Goal: Transaction & Acquisition: Purchase product/service

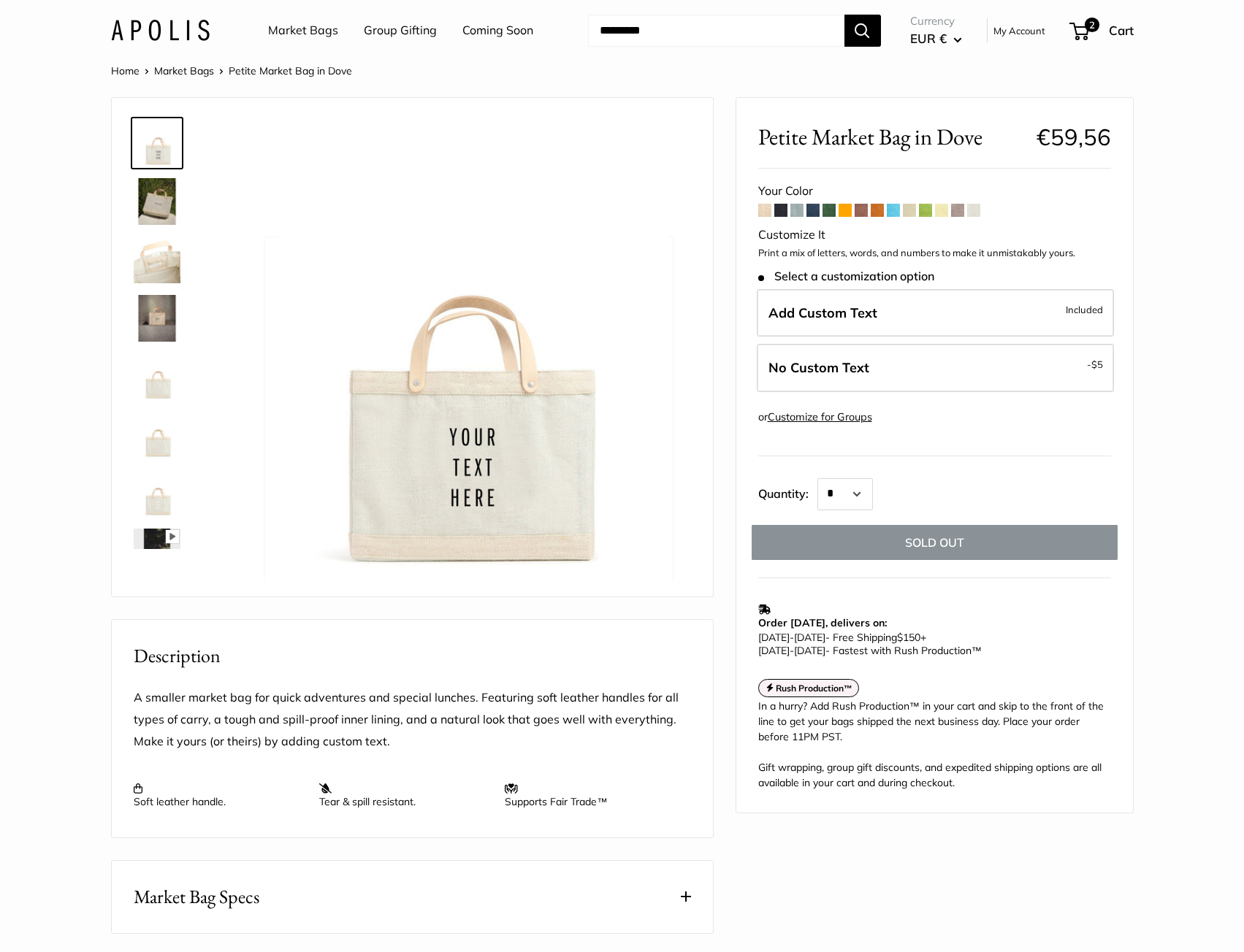
click at [784, 212] on span at bounding box center [780, 209] width 13 height 13
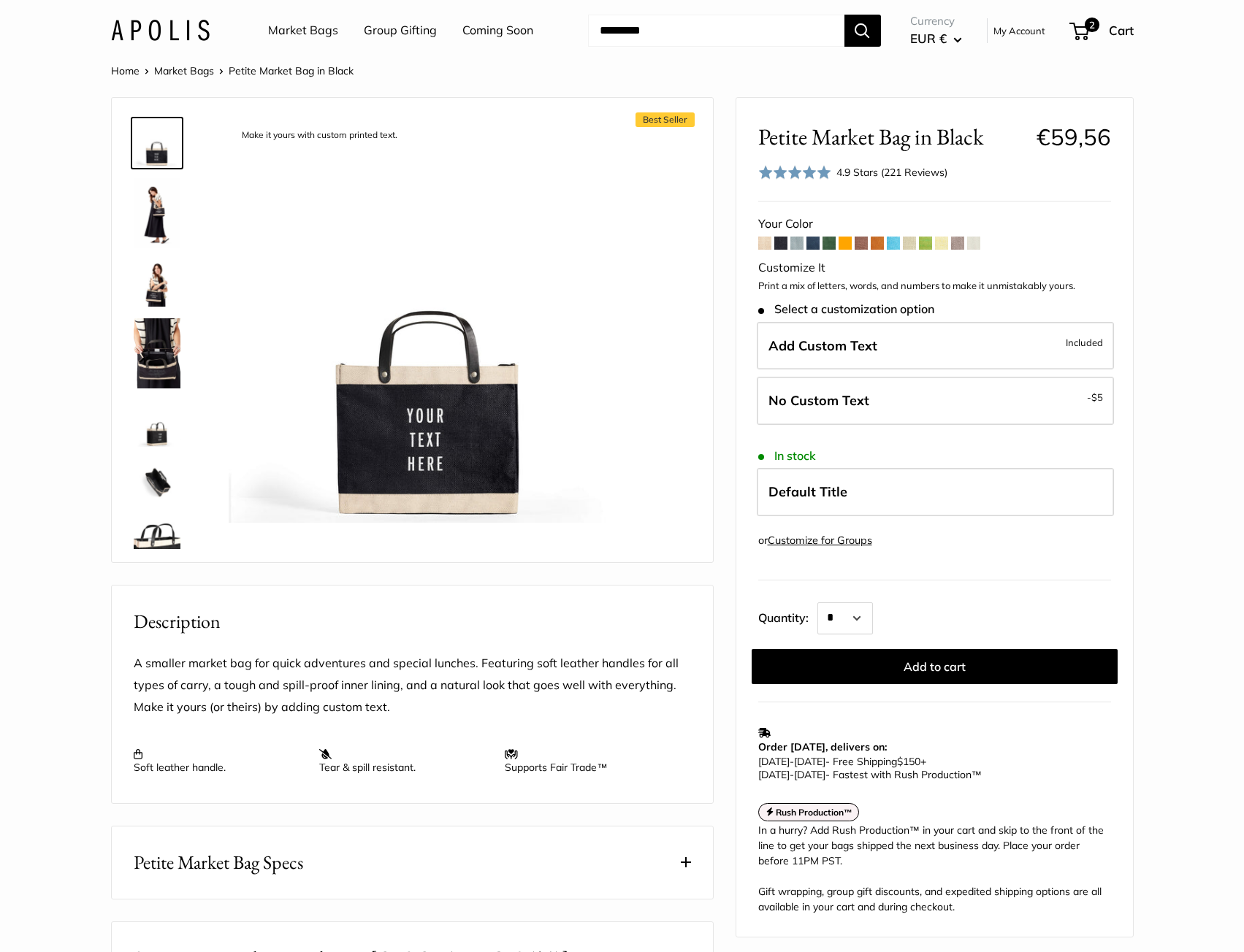
click at [972, 246] on span at bounding box center [973, 243] width 13 height 13
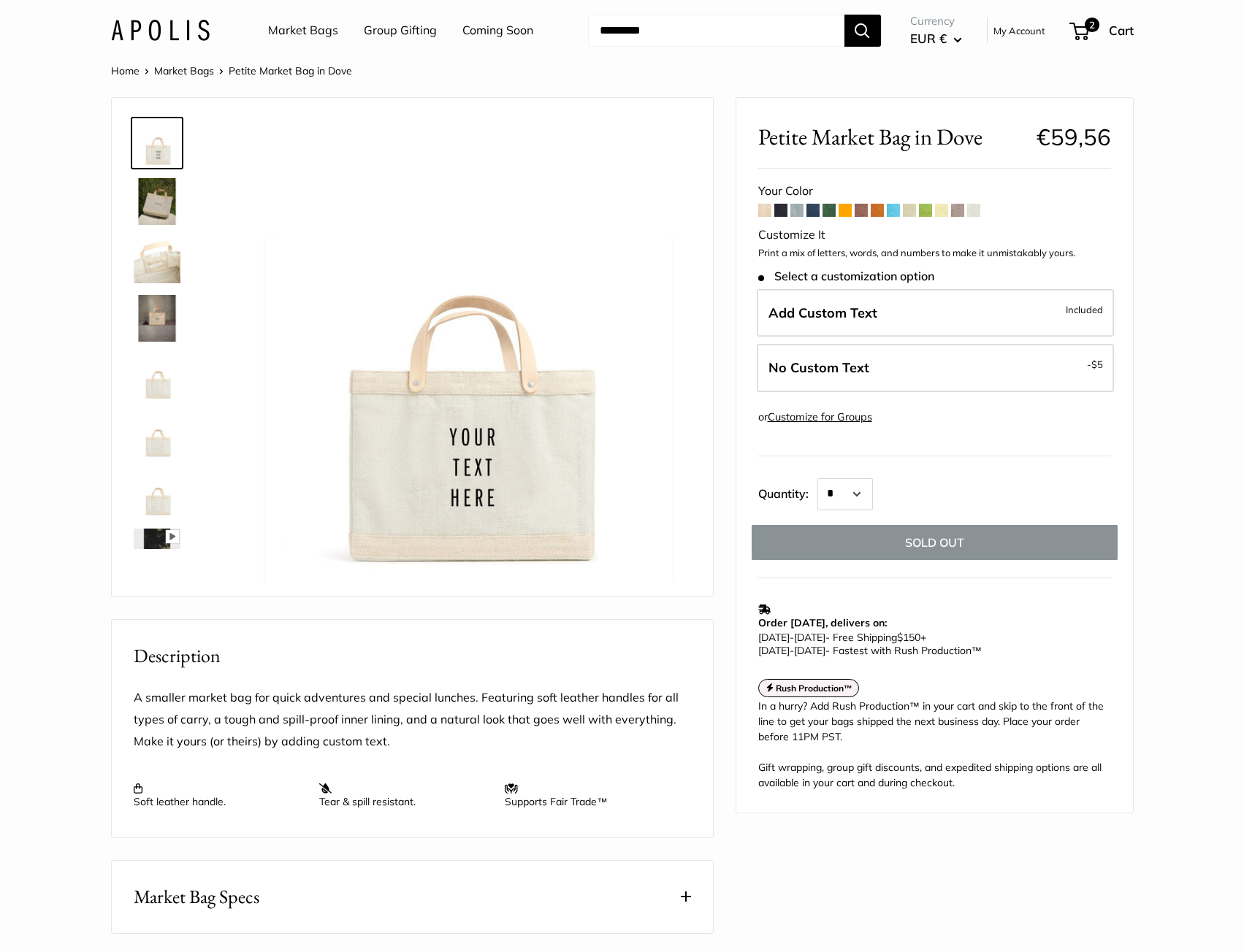
click at [766, 208] on span at bounding box center [764, 209] width 13 height 13
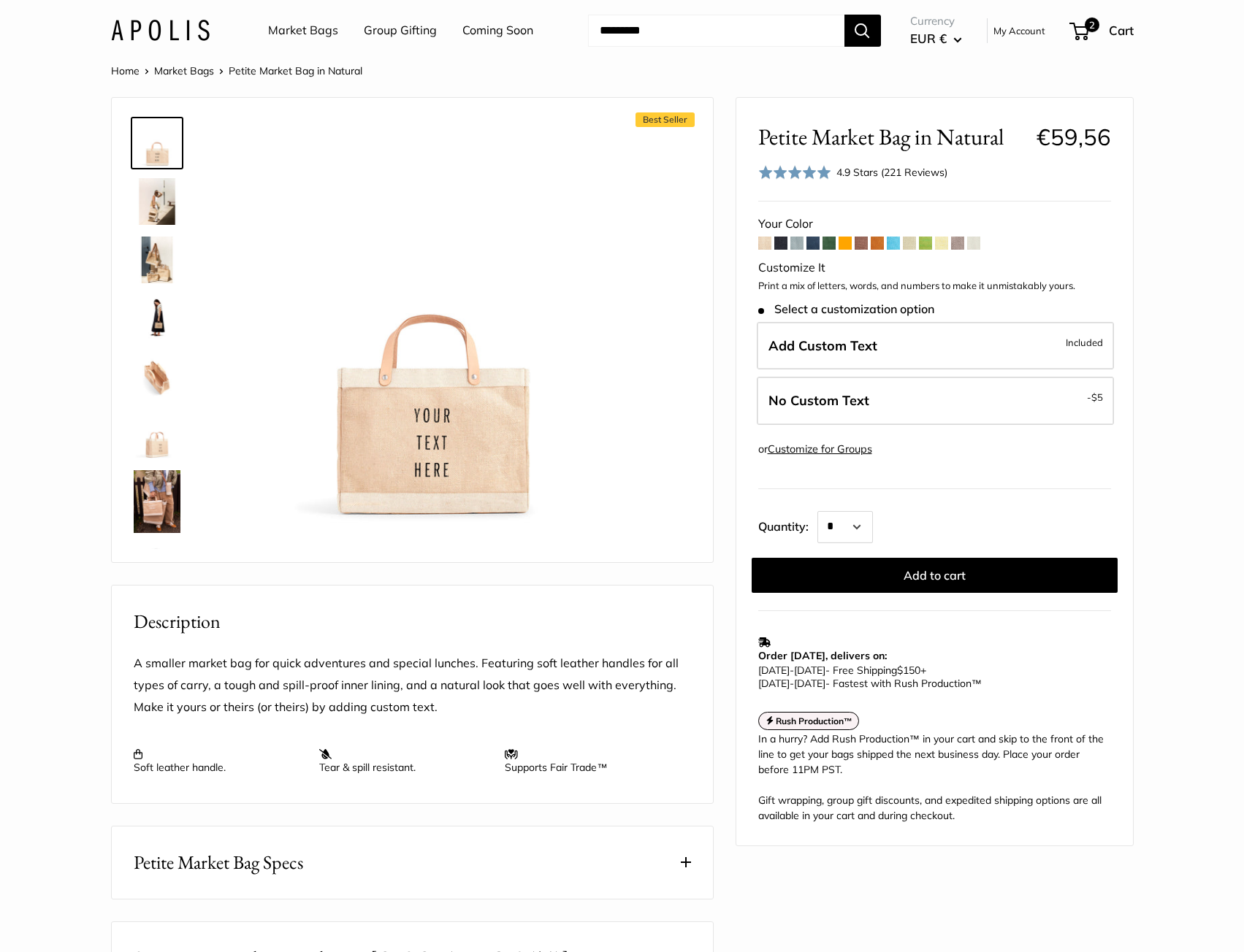
click at [974, 244] on span at bounding box center [973, 243] width 13 height 13
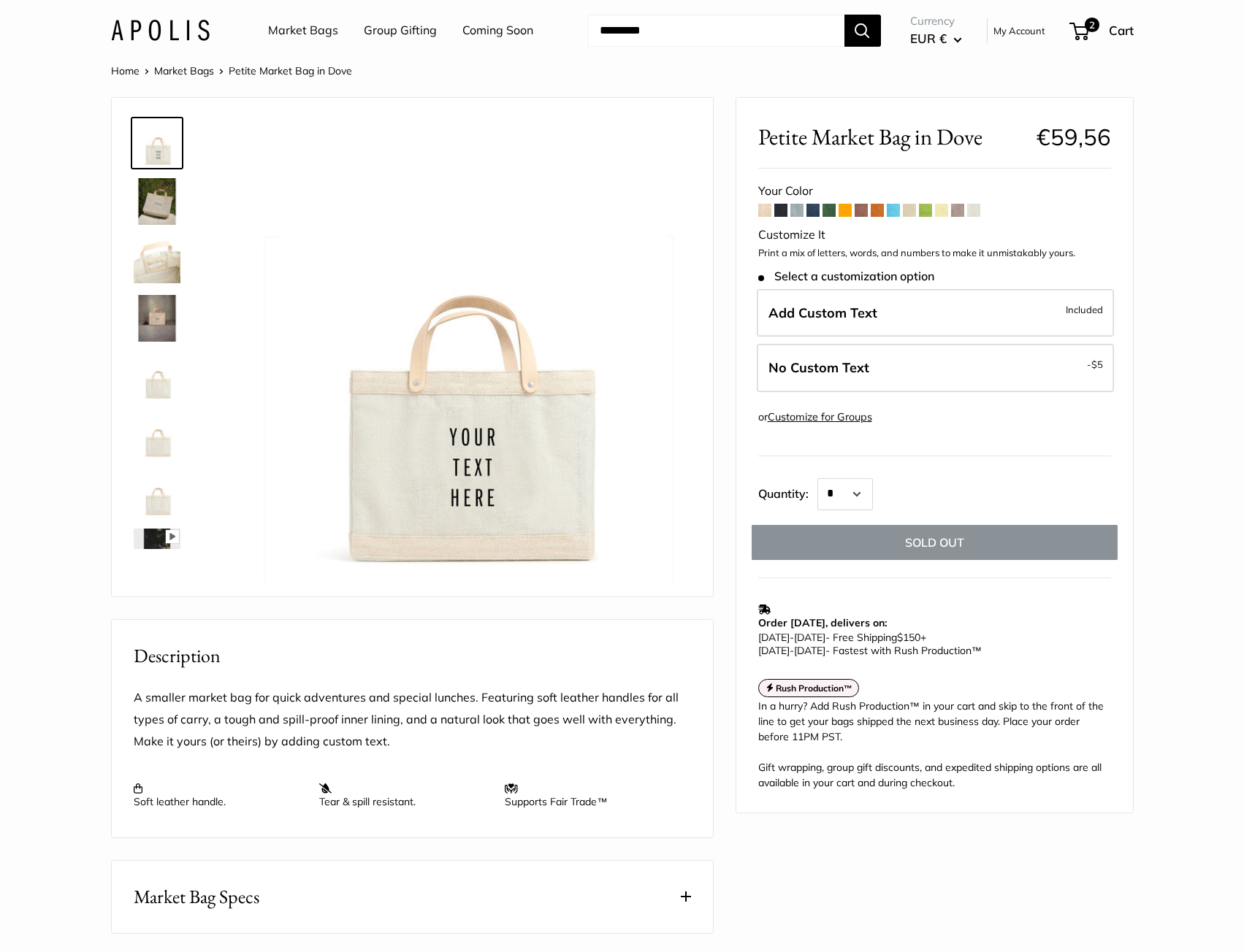
click at [797, 210] on span at bounding box center [796, 209] width 13 height 13
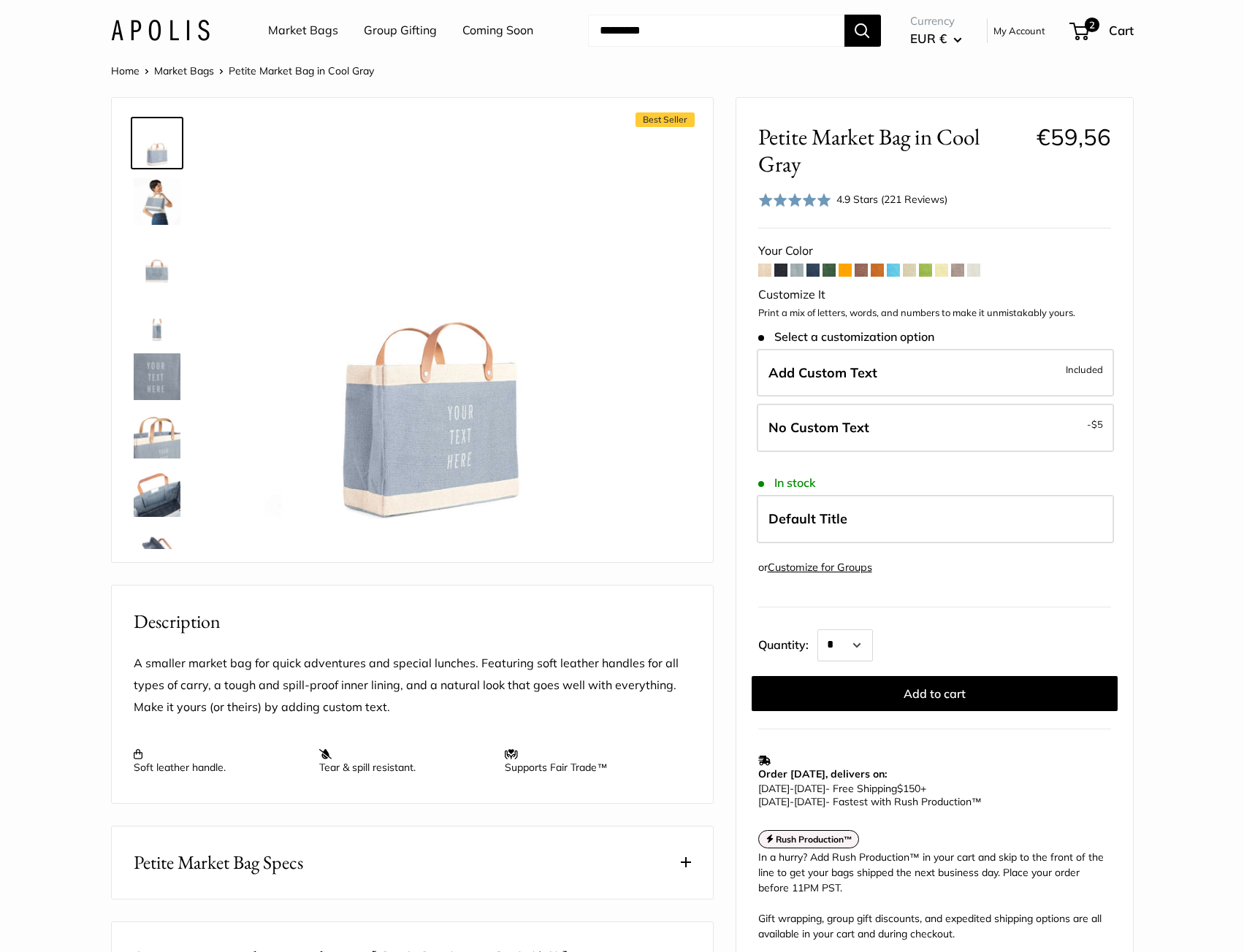
click at [942, 273] on span at bounding box center [941, 270] width 13 height 13
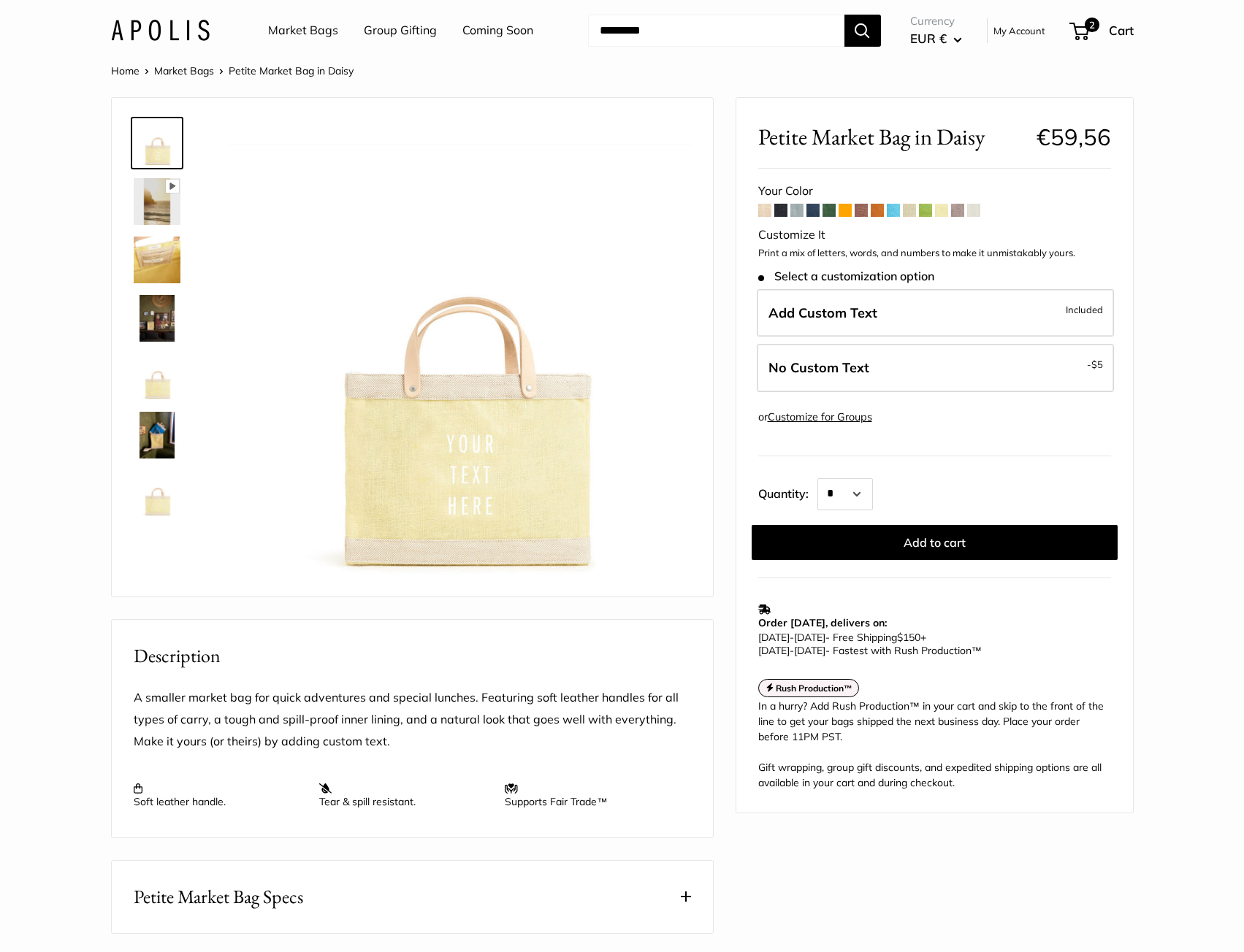
click at [960, 216] on span at bounding box center [957, 209] width 13 height 13
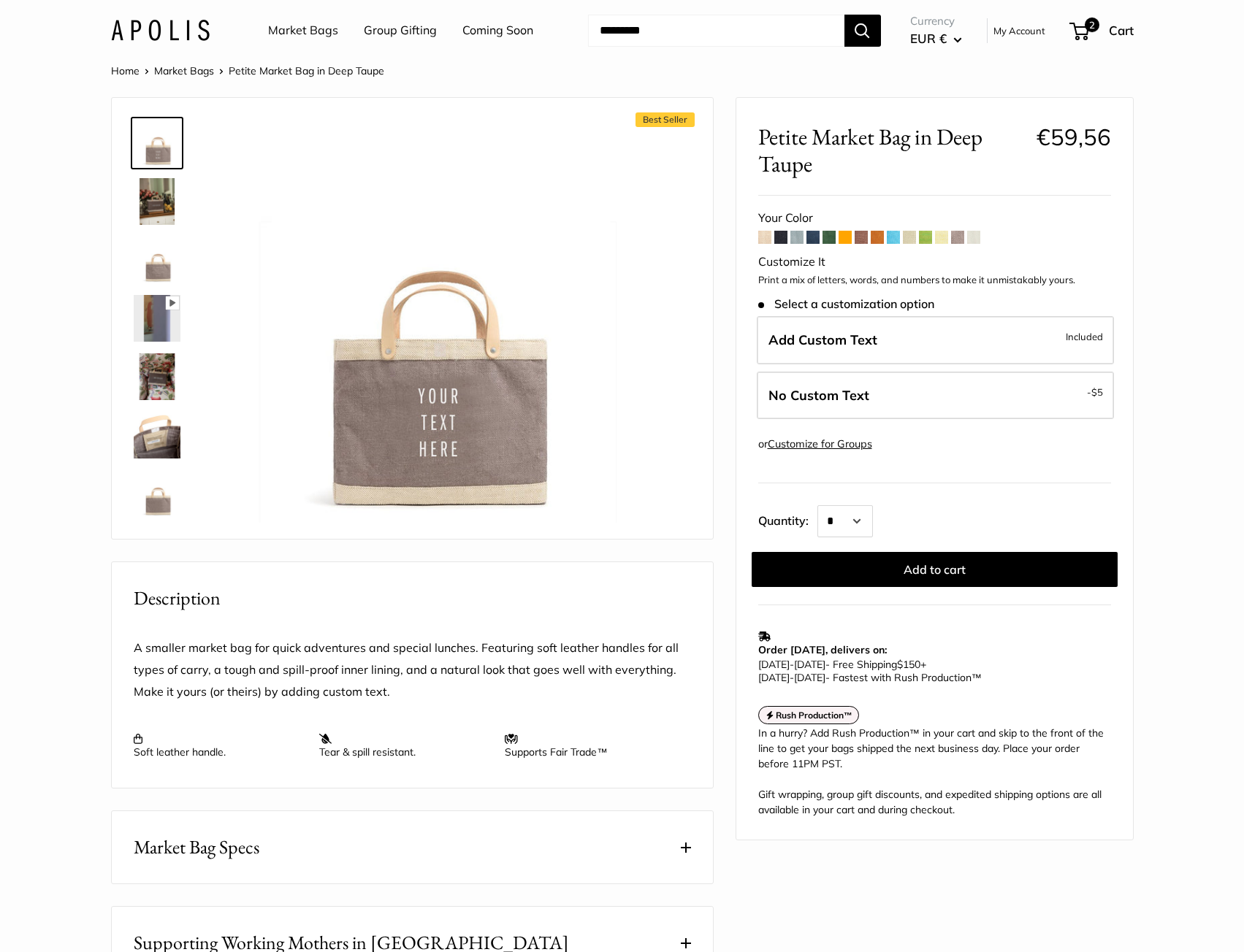
click at [977, 238] on span at bounding box center [973, 237] width 13 height 13
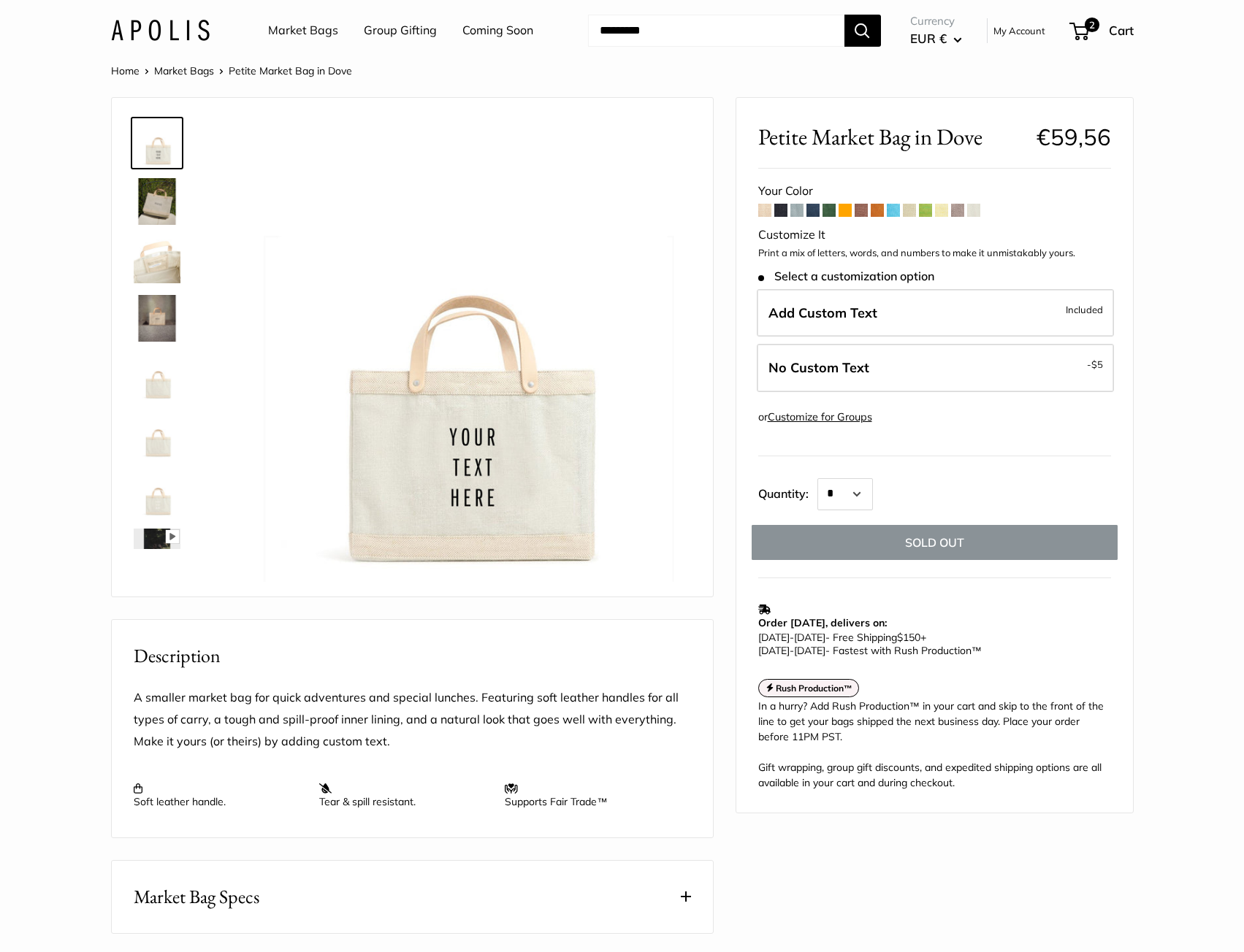
click at [310, 34] on link "Market Bags" at bounding box center [303, 30] width 70 height 22
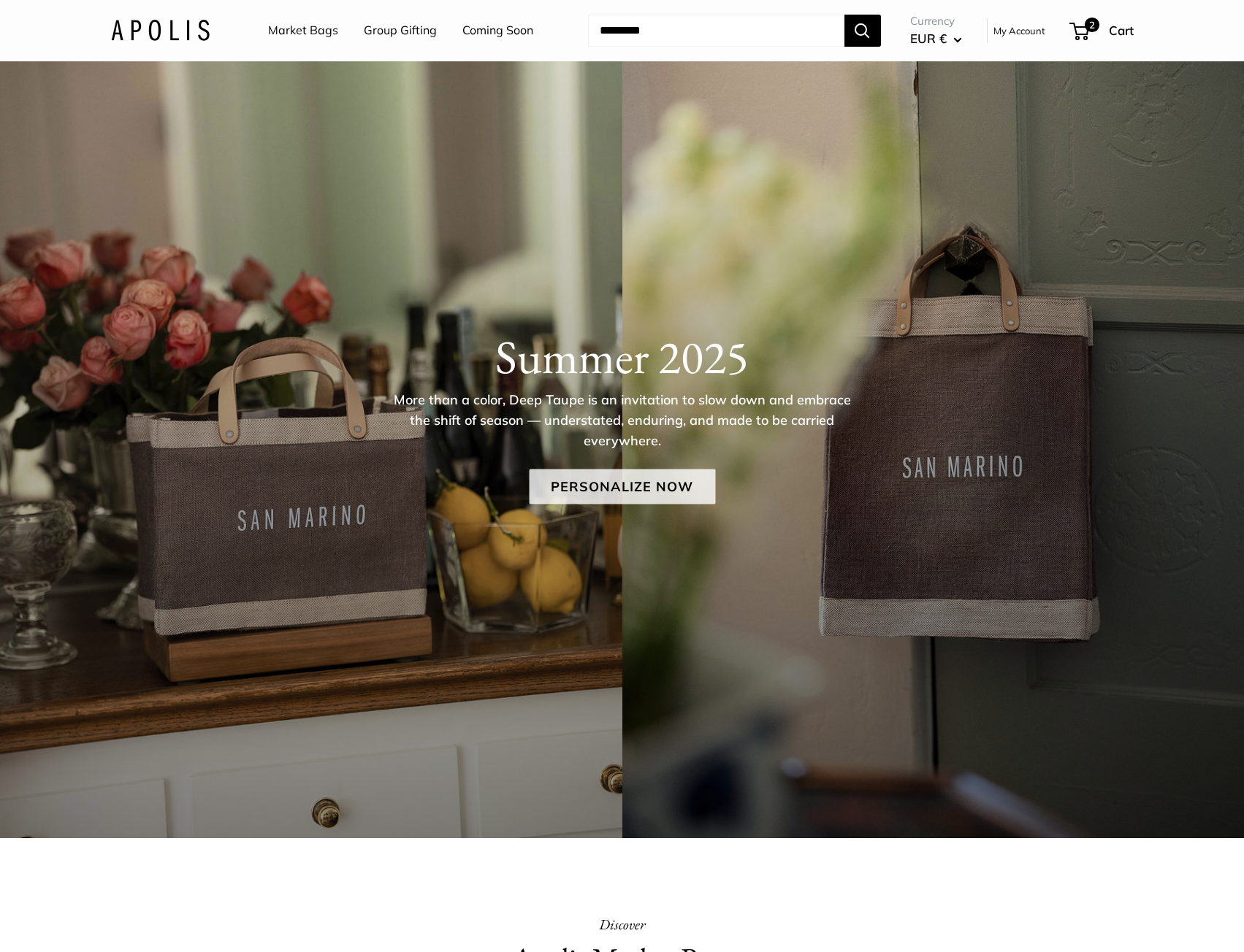
click at [589, 503] on link "Personalize Now" at bounding box center [622, 486] width 186 height 35
click at [590, 485] on link "Personalize Now" at bounding box center [622, 486] width 186 height 35
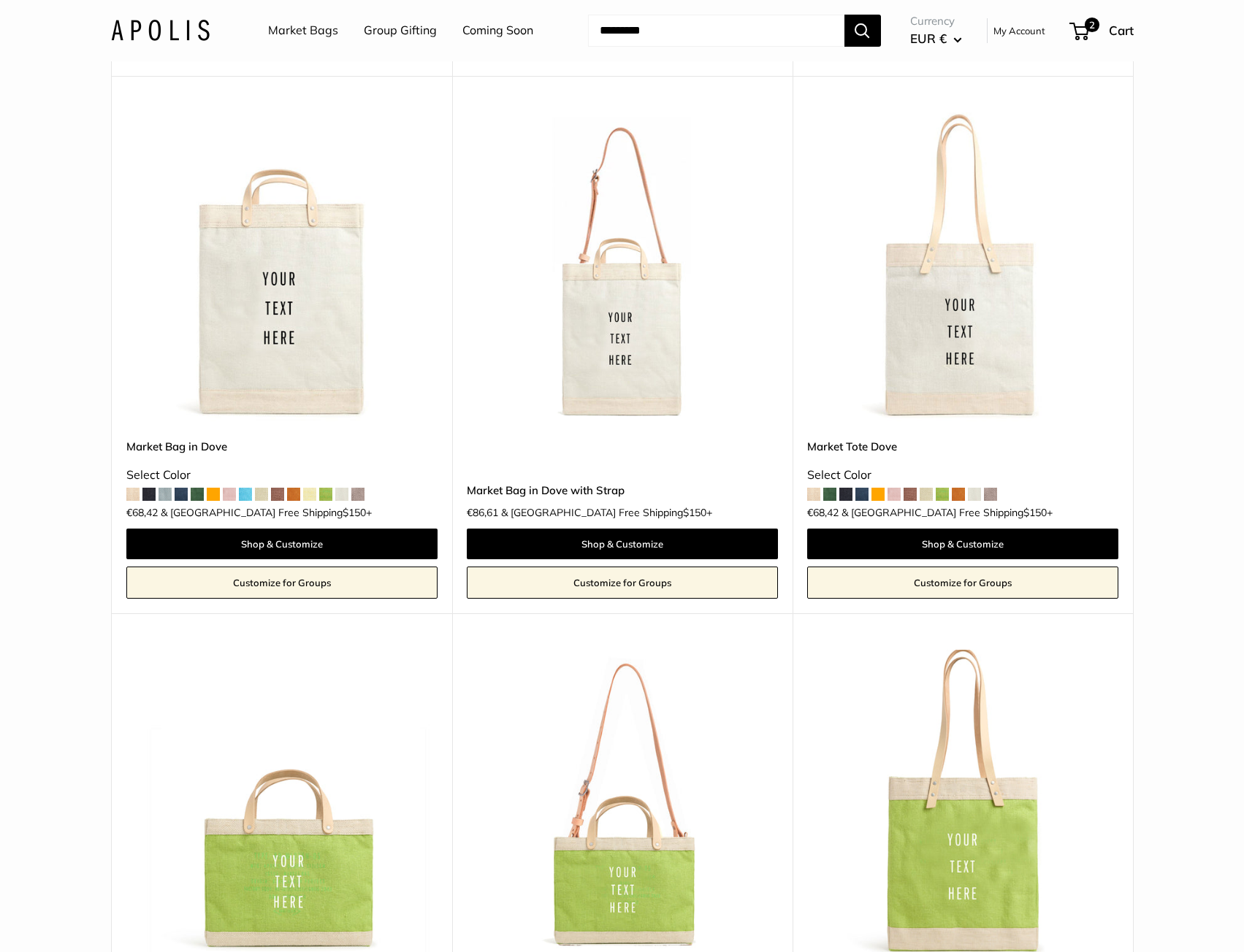
scroll to position [2263, 0]
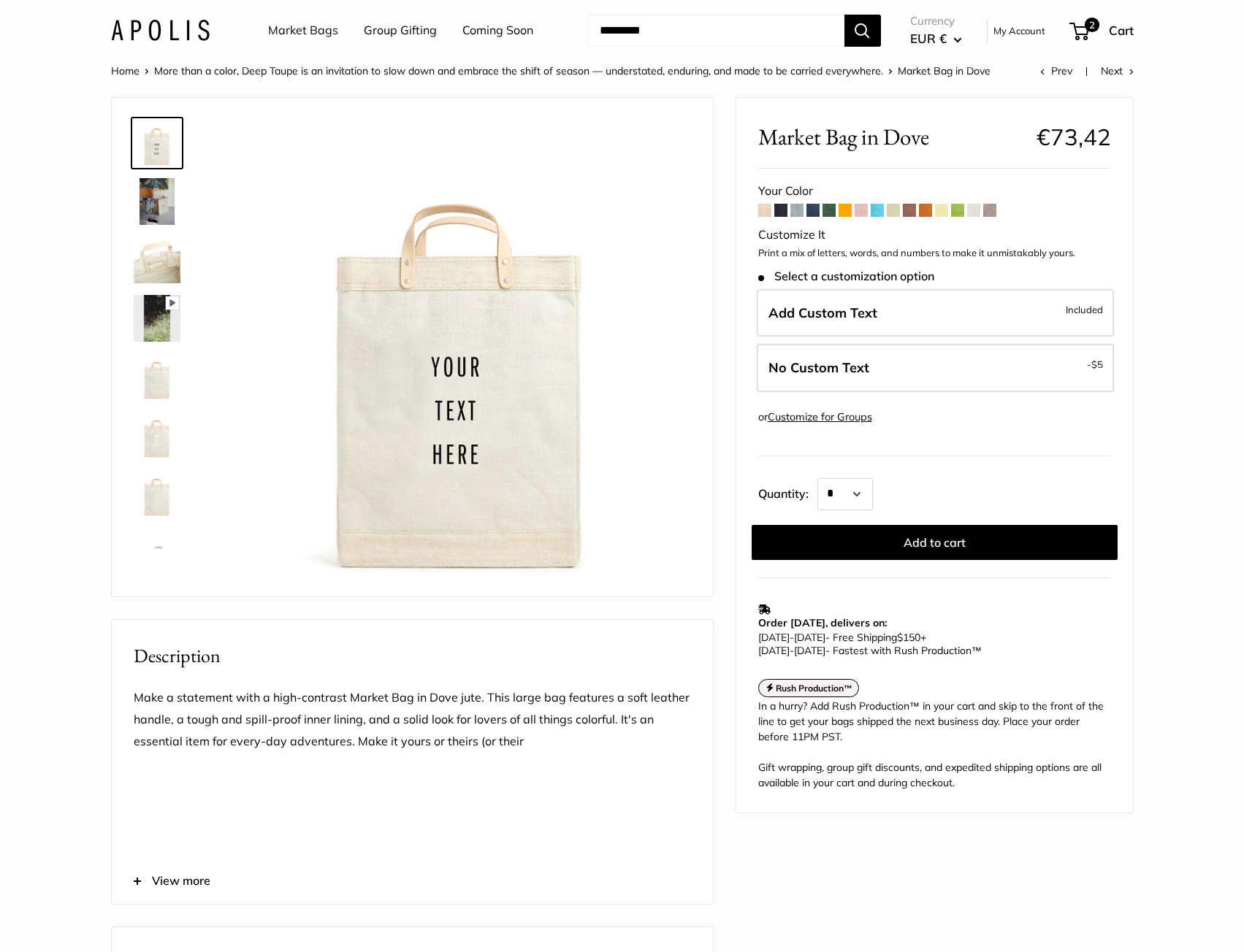
click at [946, 40] on button "EUR €" at bounding box center [935, 38] width 52 height 24
drag, startPoint x: 961, startPoint y: 163, endPoint x: 944, endPoint y: 171, distance: 18.8
click at [950, 184] on ul "AED د.إ AFN ؋ ALL L AMD դր. ANG ƒ AUD $ AWG ƒ AZN ₼" at bounding box center [974, 136] width 133 height 146
click at [950, 168] on button "USD $" at bounding box center [974, 168] width 133 height 25
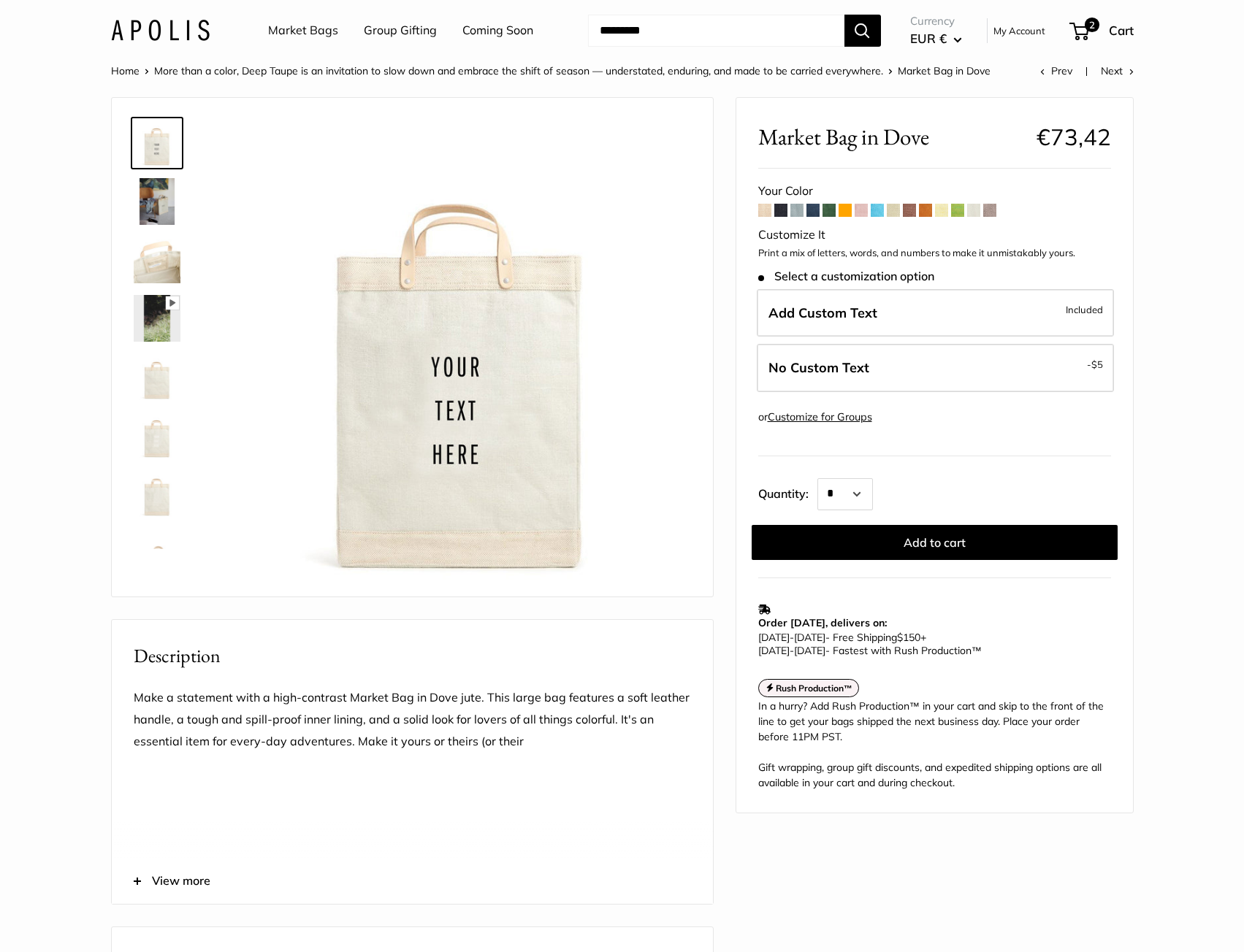
click at [153, 384] on img at bounding box center [156, 376] width 46 height 46
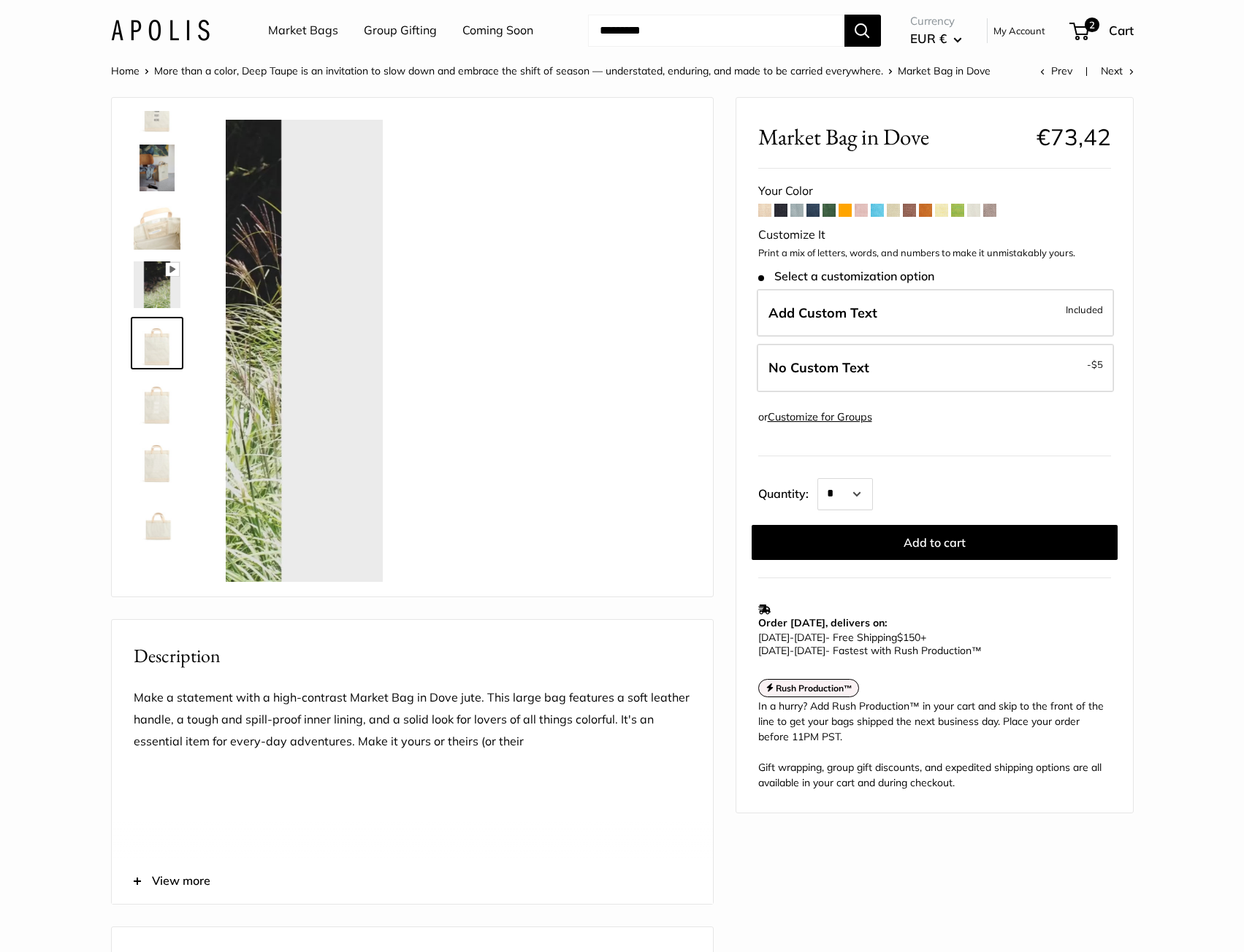
scroll to position [35, 0]
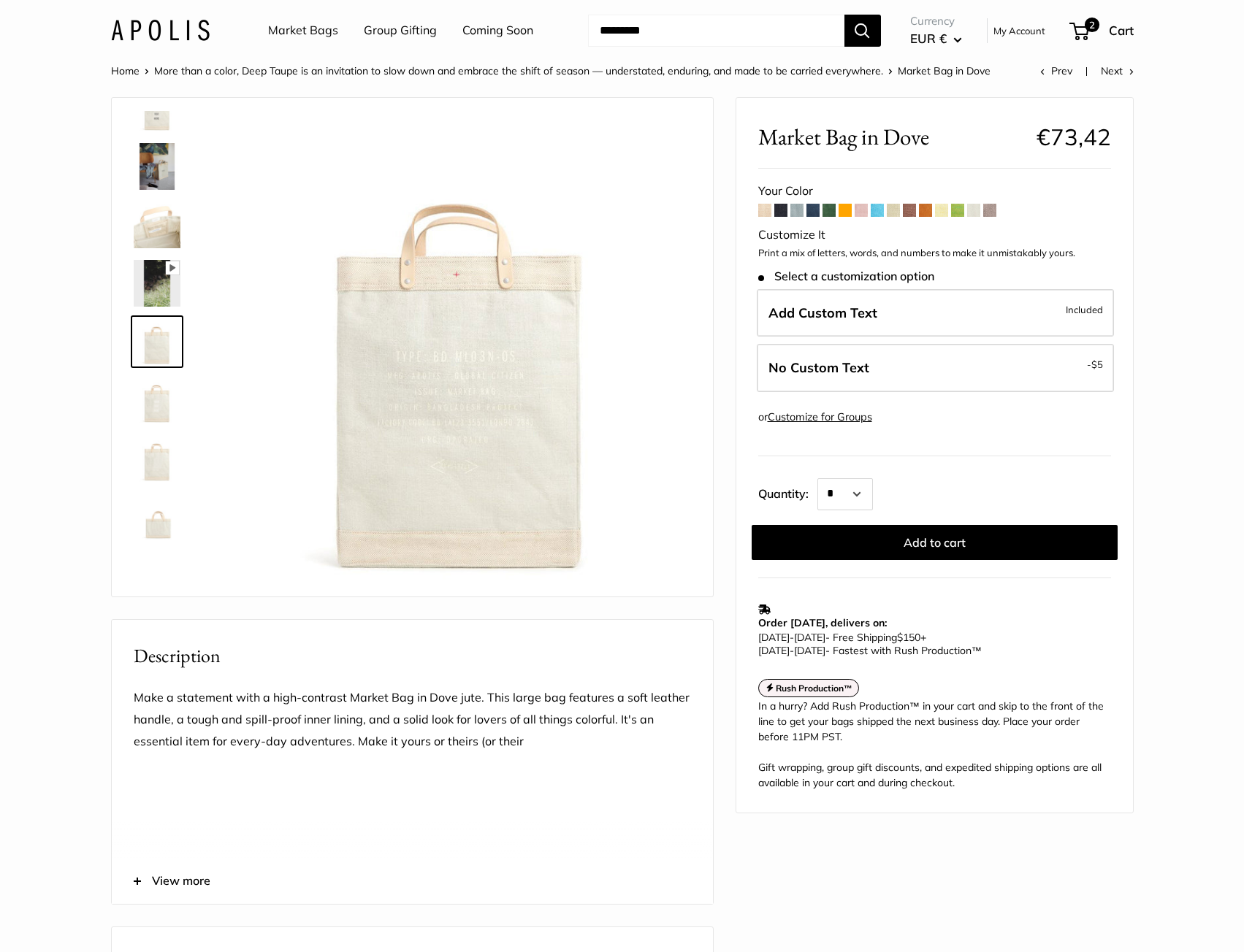
click at [152, 395] on img at bounding box center [156, 400] width 46 height 46
click at [149, 451] on img at bounding box center [156, 458] width 46 height 46
drag, startPoint x: 146, startPoint y: 500, endPoint x: 159, endPoint y: 511, distance: 17.0
click at [146, 501] on img at bounding box center [156, 516] width 46 height 46
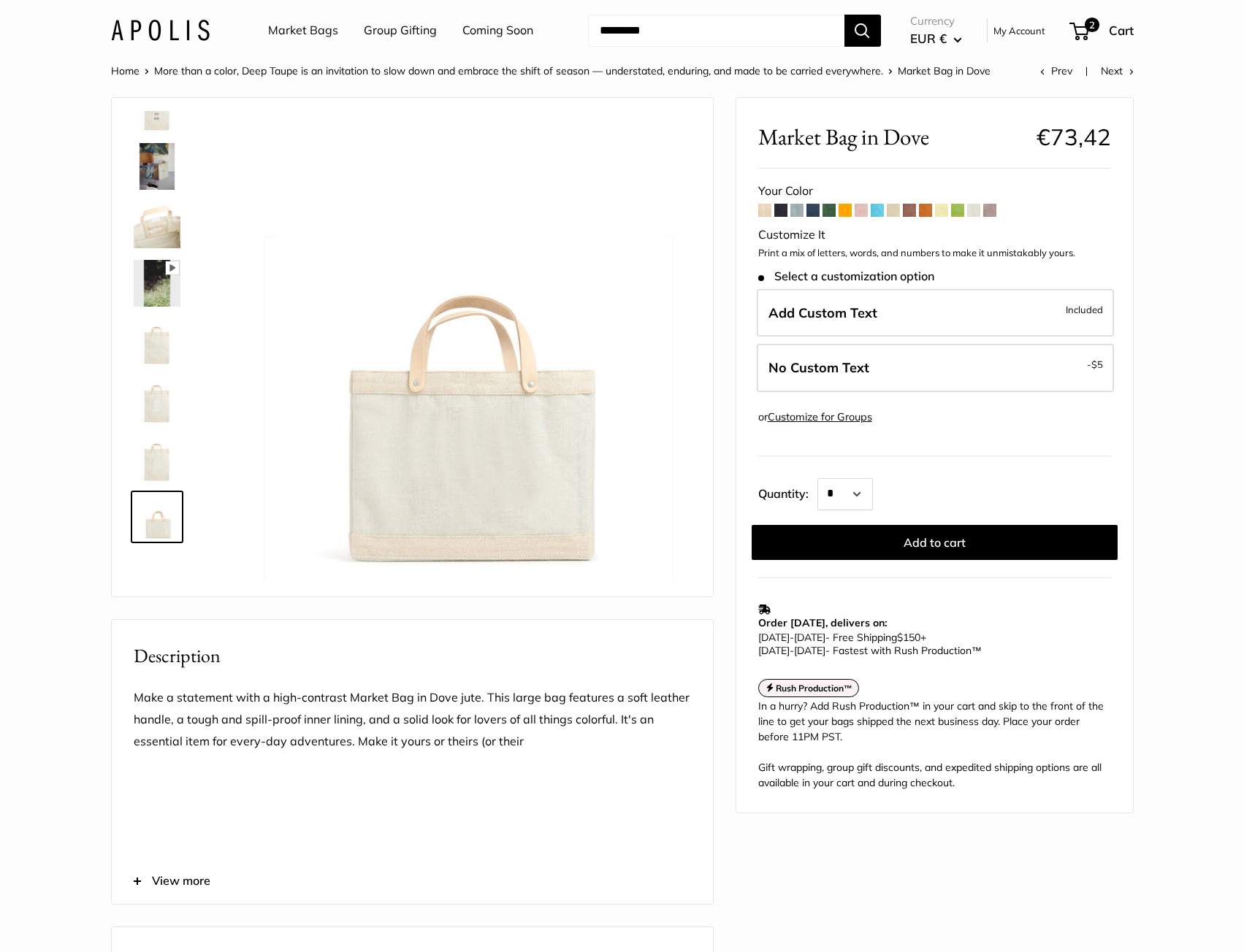
click at [167, 214] on img at bounding box center [156, 225] width 46 height 46
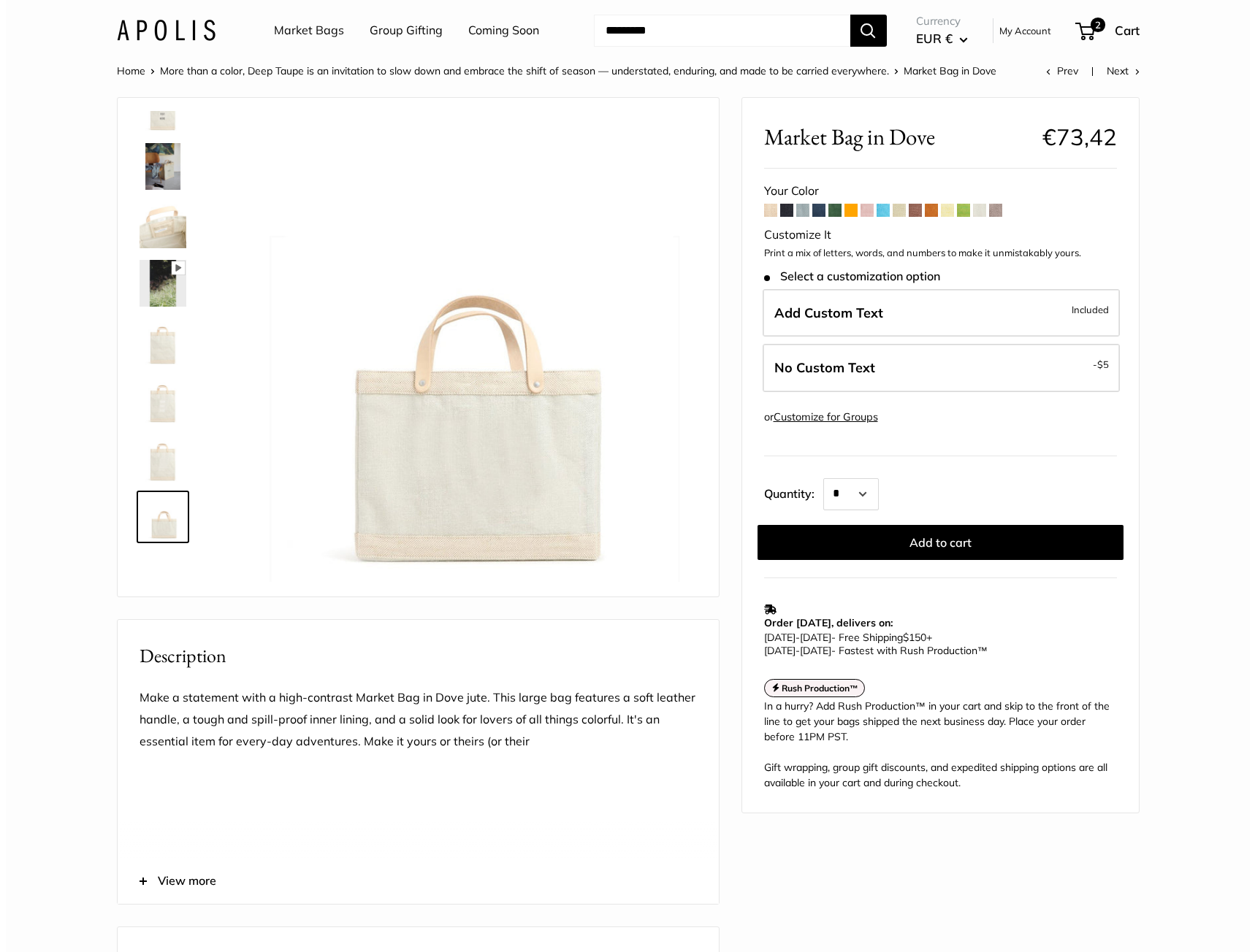
scroll to position [0, 0]
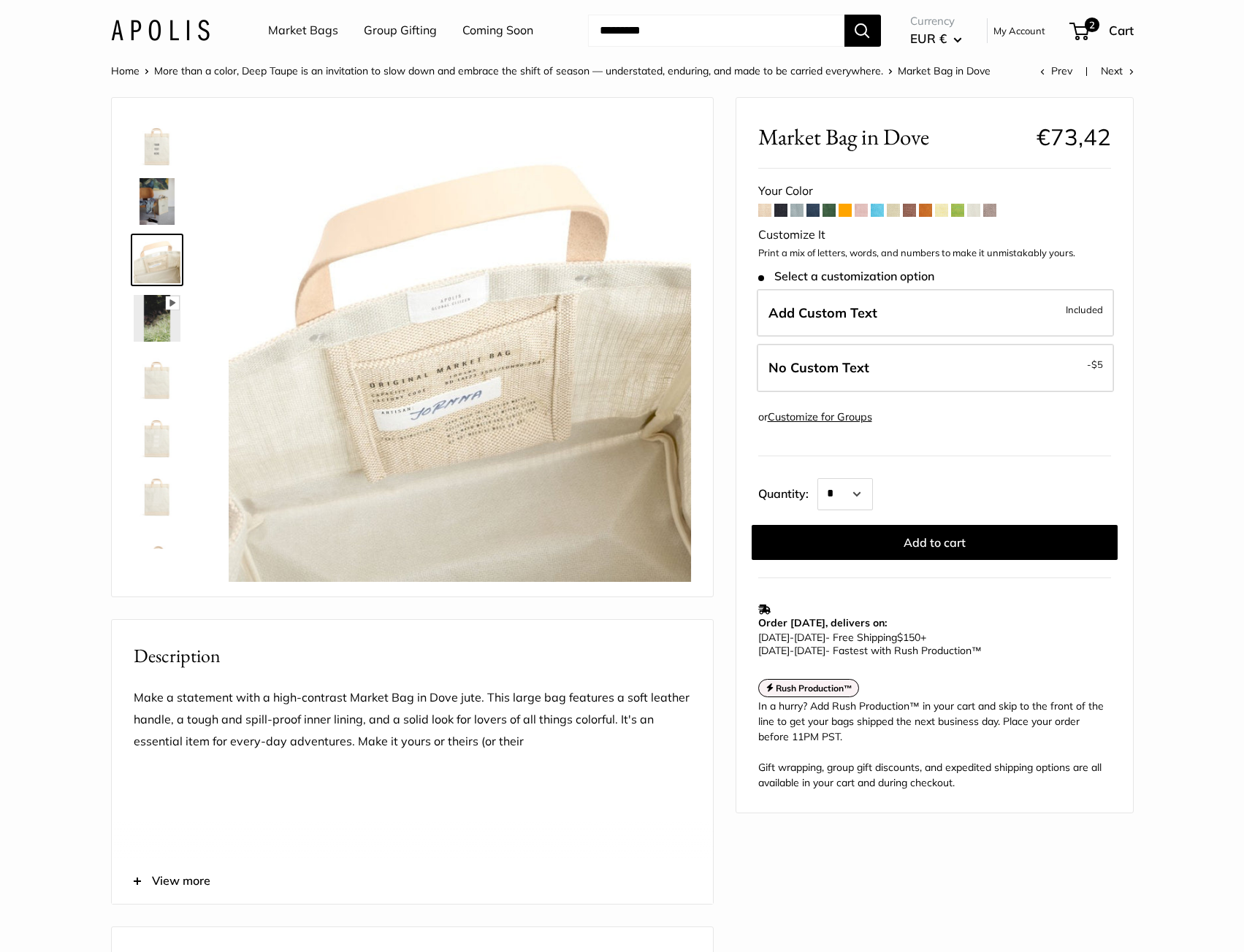
click at [159, 182] on img at bounding box center [156, 201] width 46 height 46
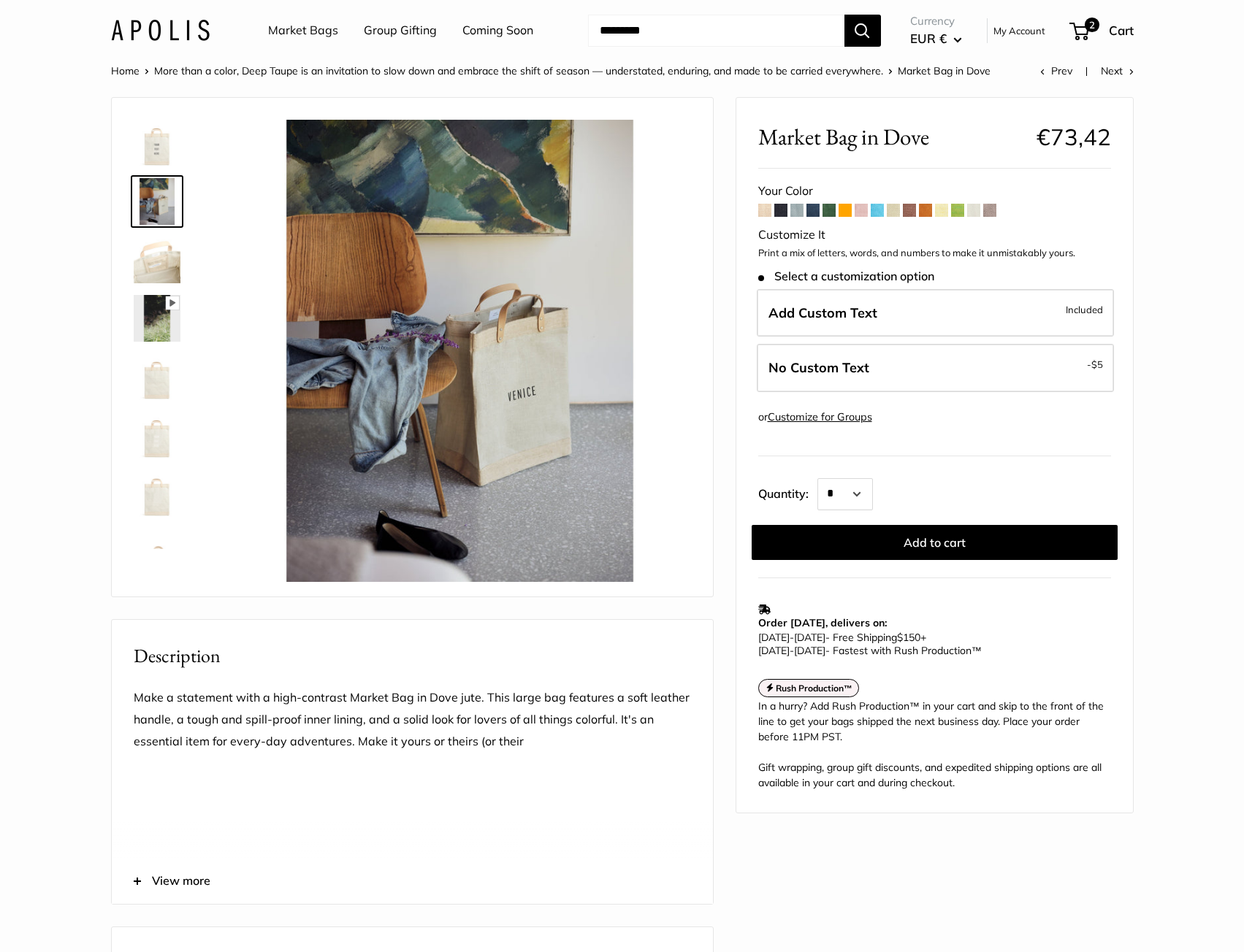
click at [160, 150] on img at bounding box center [156, 142] width 46 height 46
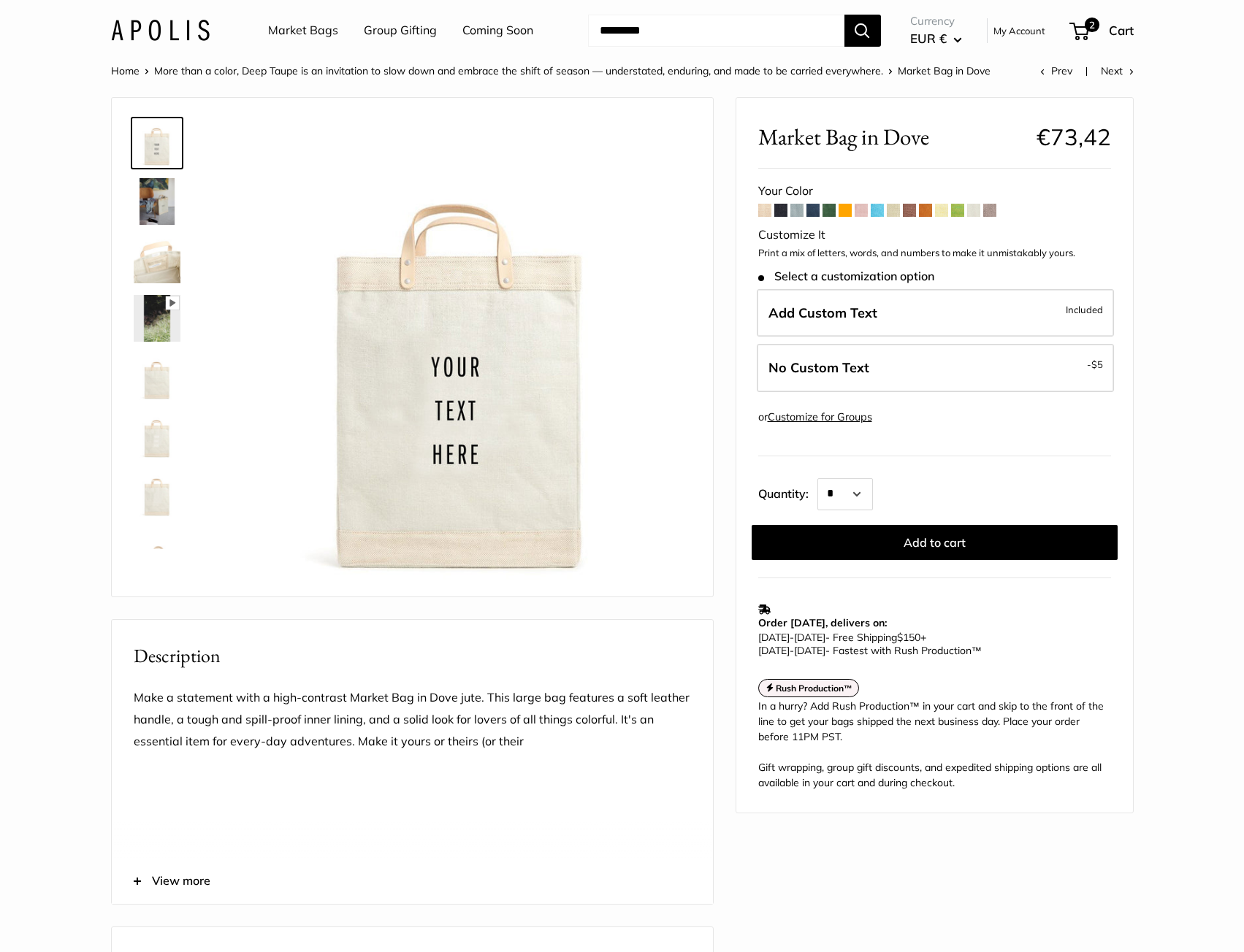
click at [836, 324] on label "Add Custom Text Included" at bounding box center [935, 313] width 357 height 48
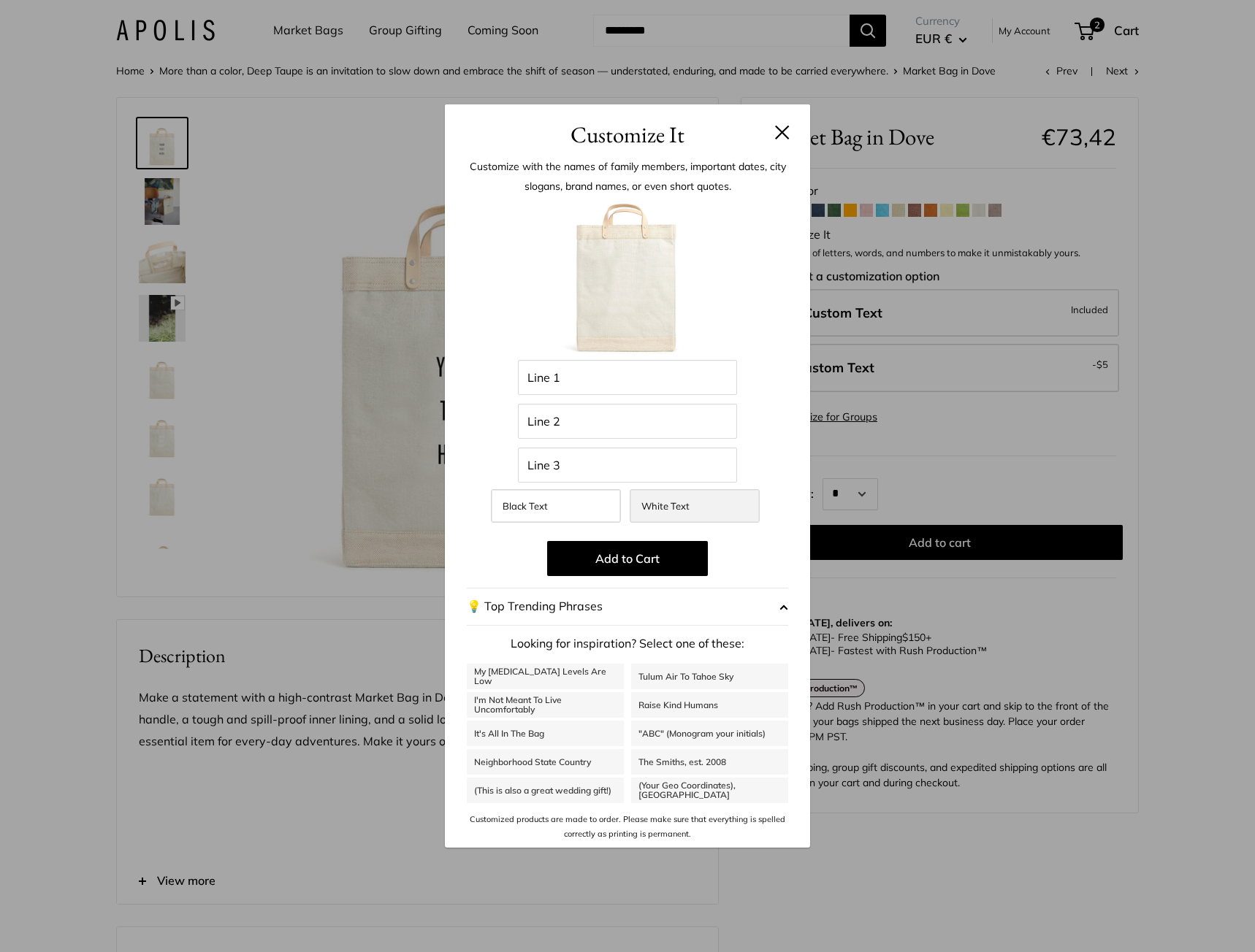
click at [681, 506] on span "White Text" at bounding box center [665, 506] width 48 height 11
click at [574, 367] on input "Line 1" at bounding box center [628, 378] width 219 height 35
type input "***"
click at [485, 422] on div "Enter 48 letters *** Line 1 Line 2 Line 3 Black Text White Text Add to Cart 💡 T…" at bounding box center [628, 521] width 322 height 643
